Goal: Download file/media

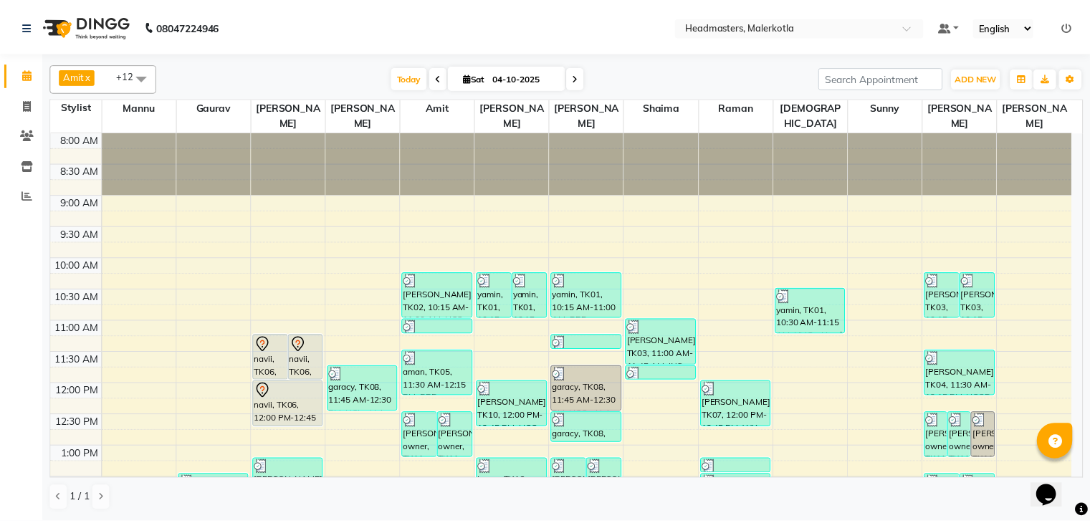
scroll to position [262, 0]
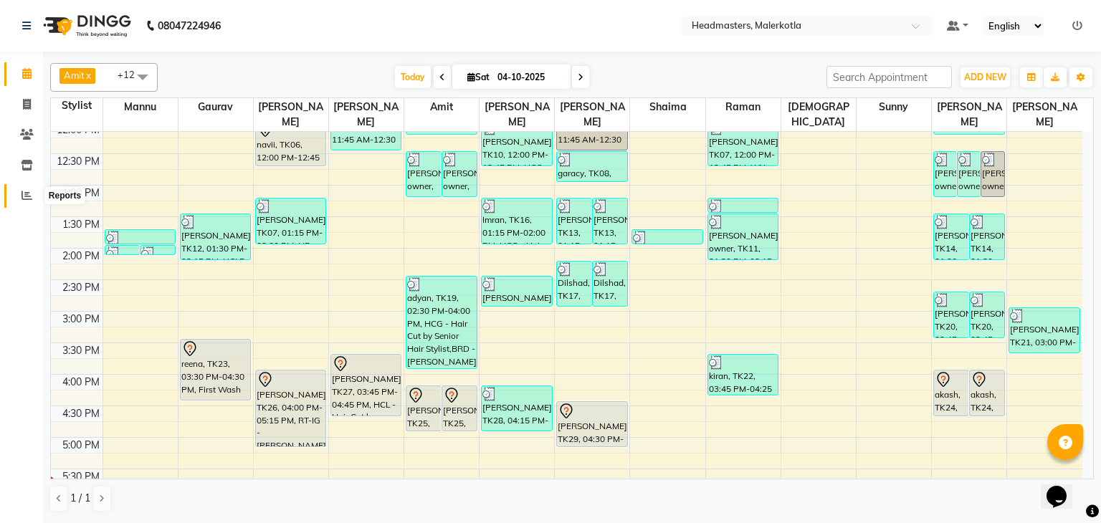
click at [31, 197] on icon at bounding box center [27, 195] width 11 height 11
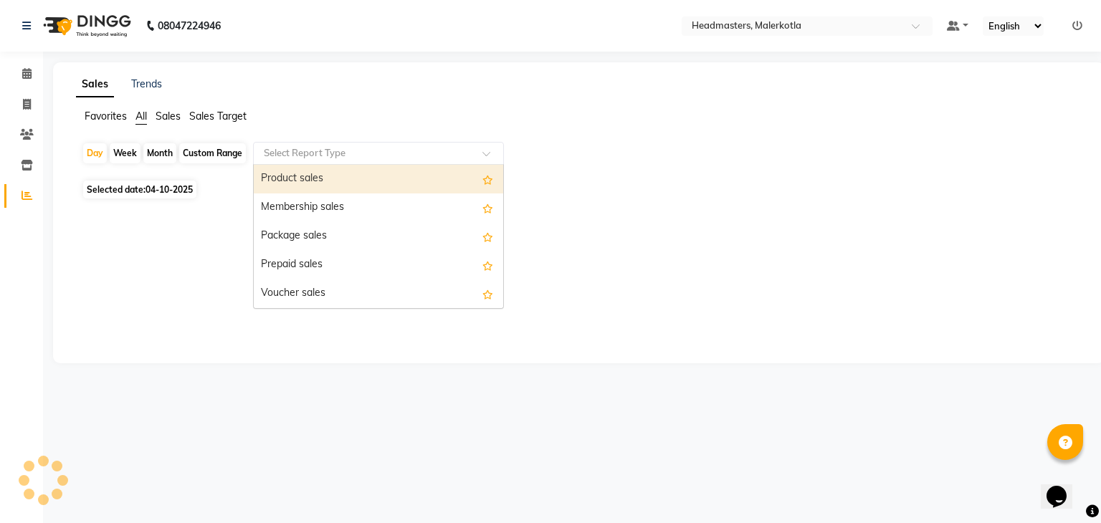
click at [314, 147] on input "text" at bounding box center [364, 153] width 206 height 14
click at [308, 181] on div "Product sales" at bounding box center [378, 179] width 249 height 29
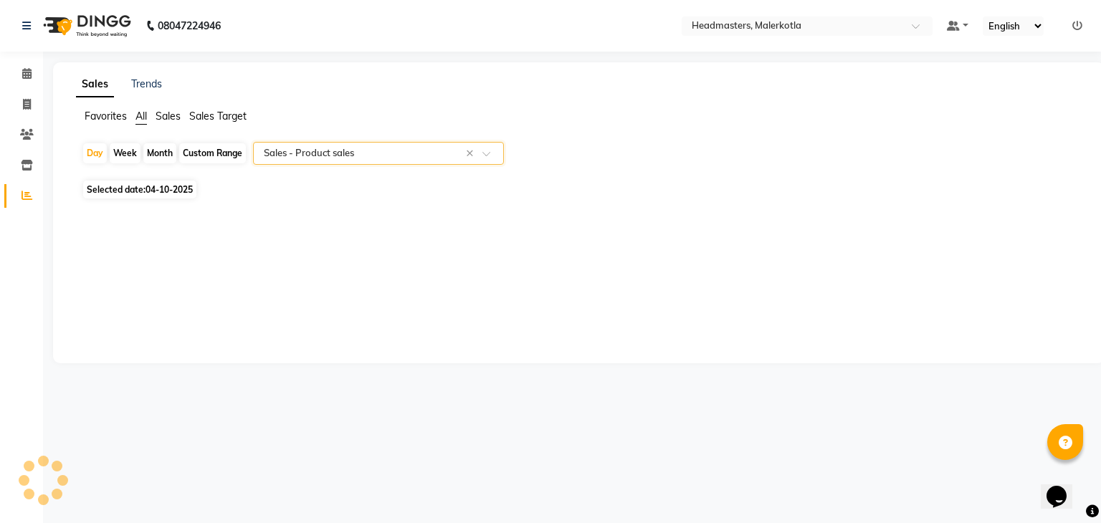
select select "csv"
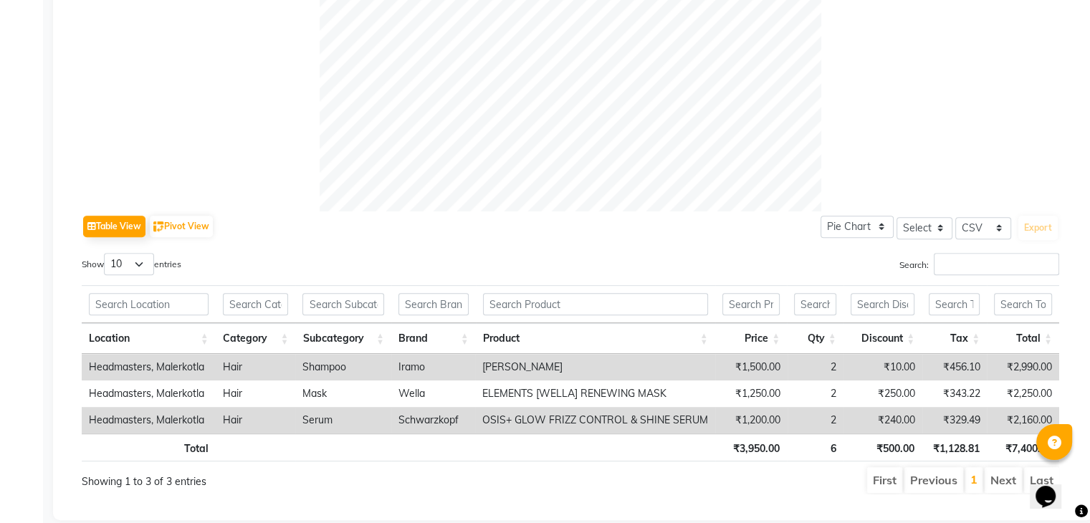
scroll to position [533, 0]
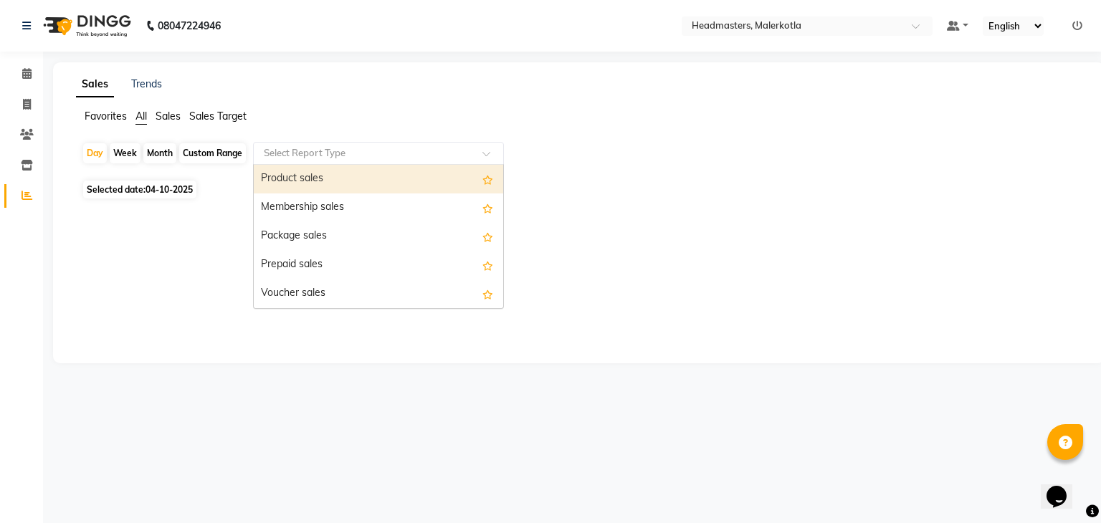
click at [313, 151] on input "text" at bounding box center [364, 153] width 206 height 14
click at [307, 173] on div "Product sales" at bounding box center [378, 179] width 249 height 29
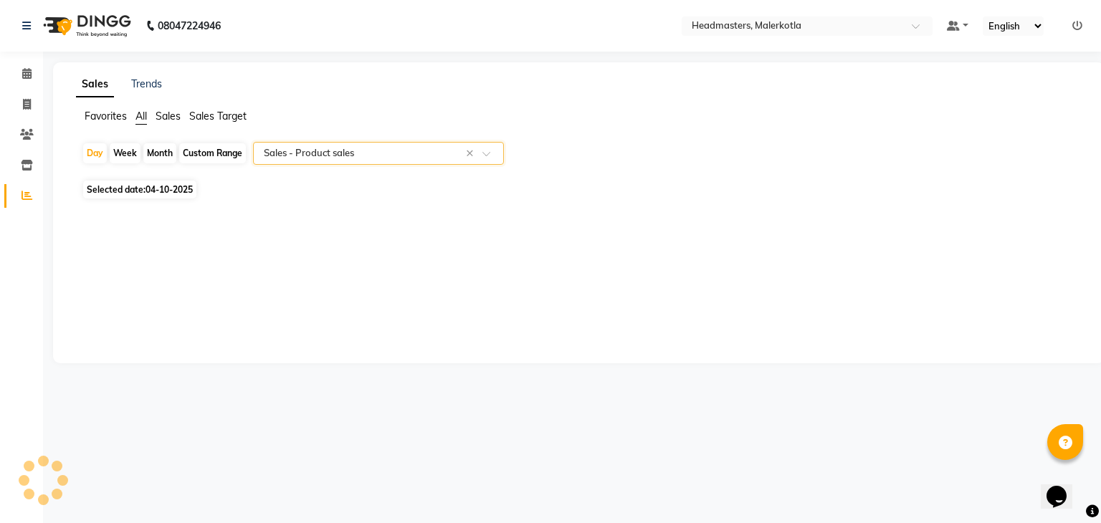
select select "csv"
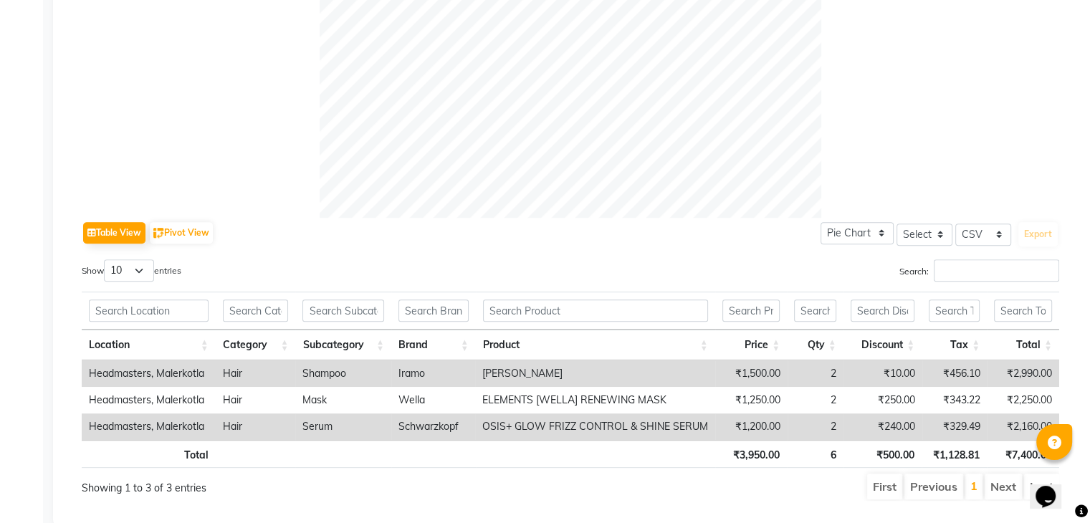
scroll to position [533, 0]
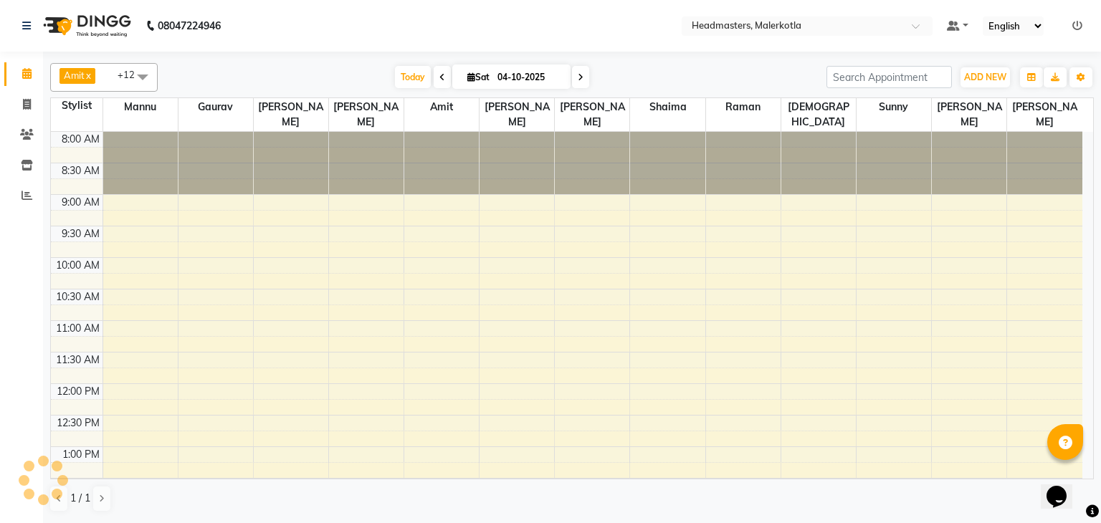
scroll to position [500, 0]
